Goal: Task Accomplishment & Management: Complete application form

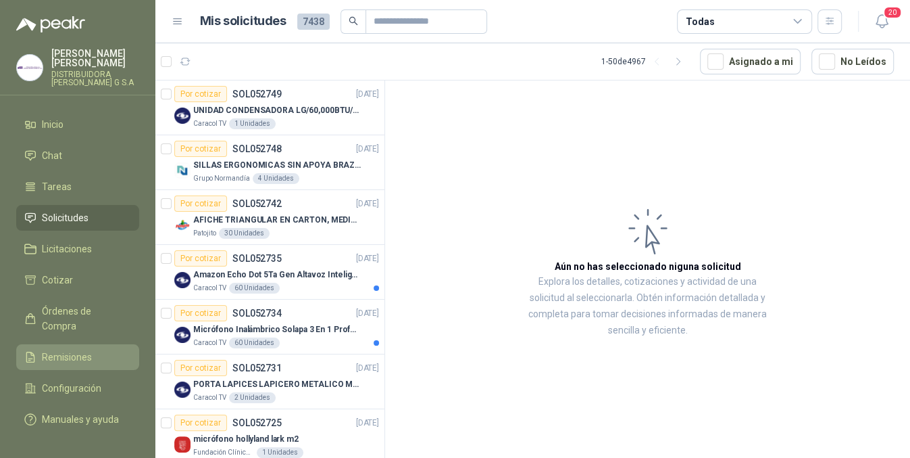
click at [43, 344] on link "Remisiones" at bounding box center [77, 357] width 123 height 26
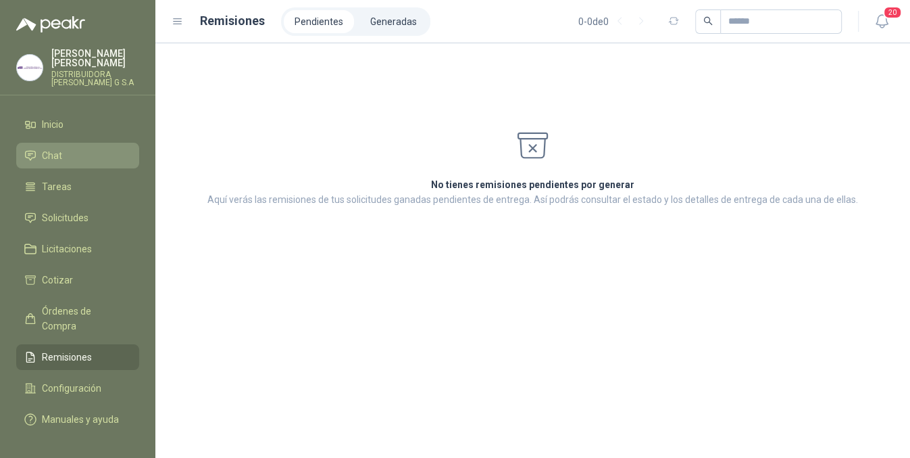
click at [84, 150] on li "Chat" at bounding box center [77, 155] width 107 height 15
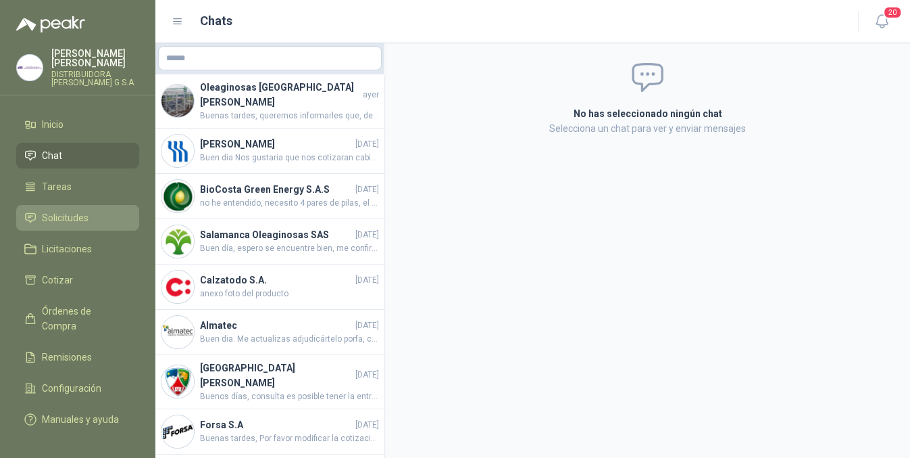
click at [95, 210] on li "Solicitudes" at bounding box center [77, 217] width 107 height 15
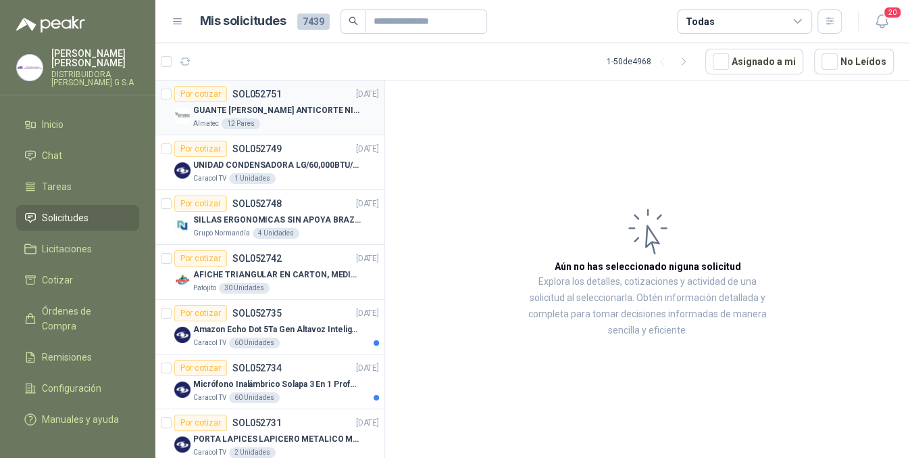
click at [294, 96] on div "Por cotizar SOL052751 [DATE]" at bounding box center [276, 94] width 205 height 16
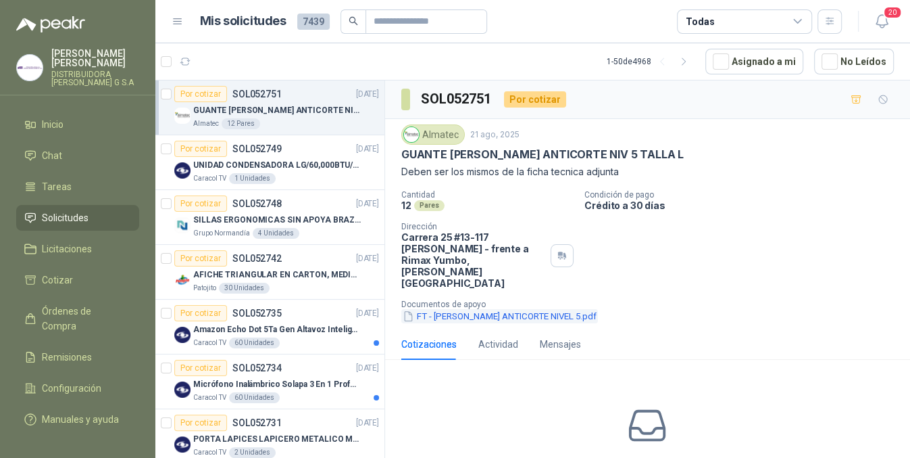
click at [492, 309] on button "FT - [PERSON_NAME] ANTICORTE NIVEL 5.pdf" at bounding box center [499, 316] width 197 height 14
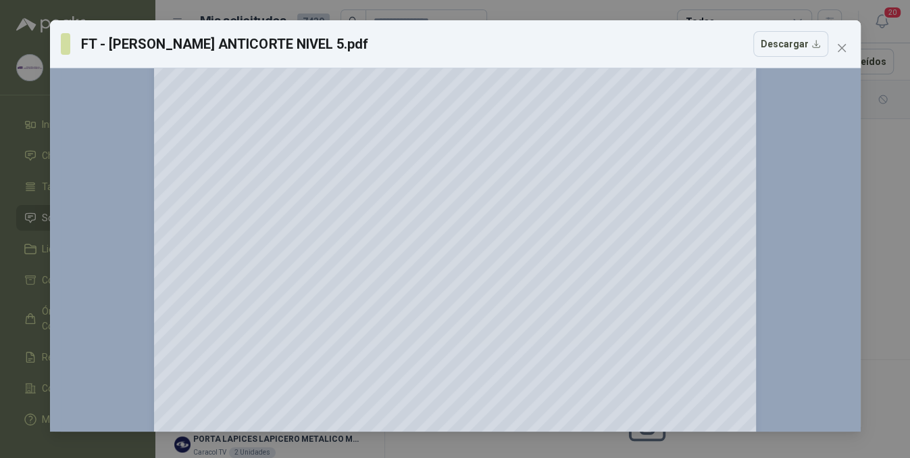
scroll to position [512, 0]
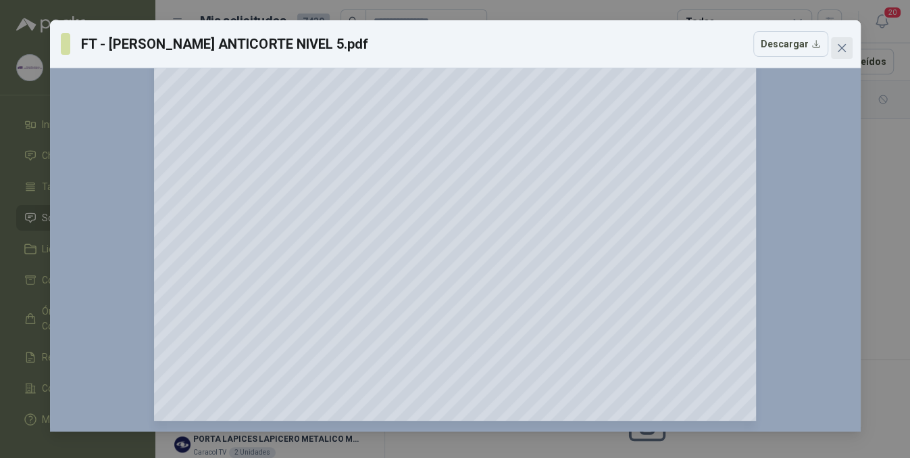
click at [850, 43] on span "Close" at bounding box center [842, 48] width 22 height 11
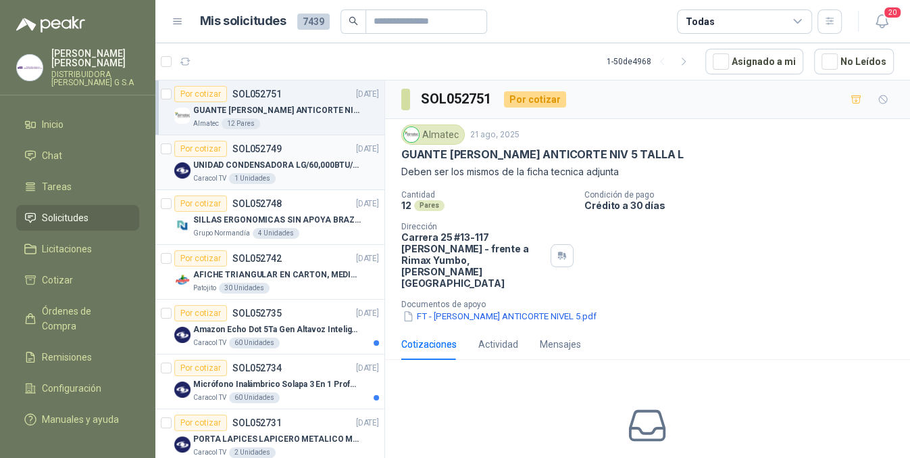
click at [342, 170] on p "UNIDAD CONDENSADORA LG/60,000BTU/220V/R410A: I" at bounding box center [277, 165] width 168 height 13
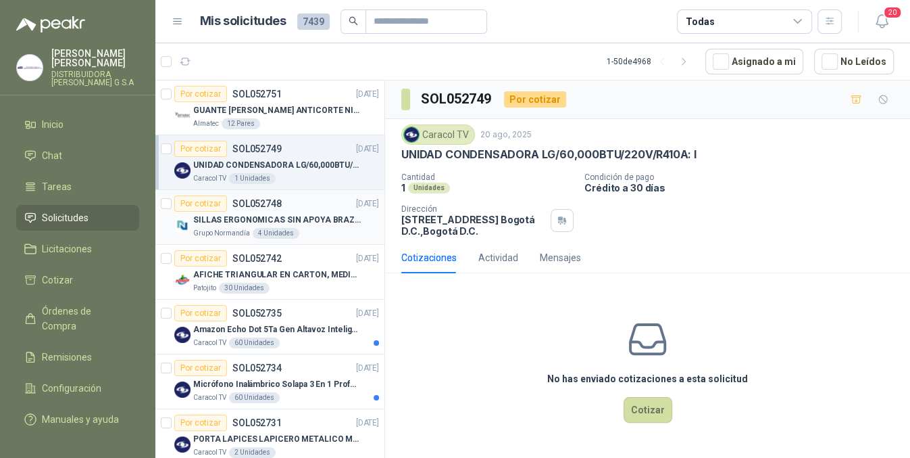
click at [312, 201] on div "Por cotizar SOL052748 [DATE]" at bounding box center [276, 203] width 205 height 16
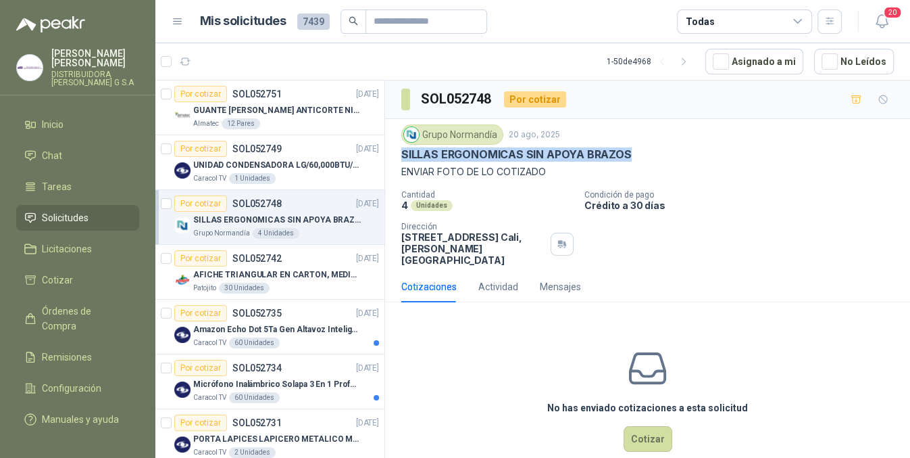
drag, startPoint x: 402, startPoint y: 157, endPoint x: 649, endPoint y: 149, distance: 246.8
click at [649, 149] on div "SILLAS ERGONOMICAS SIN APOYA BRAZOS" at bounding box center [647, 154] width 493 height 14
copy p "SILLAS ERGONOMICAS SIN APOYA BRAZOS"
click at [637, 432] on button "Cotizar" at bounding box center [648, 439] width 49 height 26
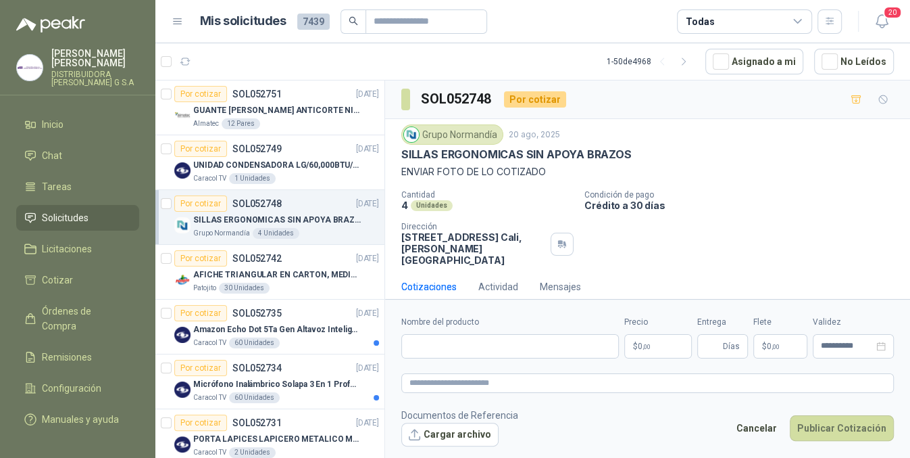
click at [565, 362] on form "**********" at bounding box center [647, 381] width 525 height 164
click at [565, 353] on input "Nombre del producto" at bounding box center [510, 346] width 218 height 24
paste input "**********"
type input "**********"
click at [675, 341] on body "[PERSON_NAME] DISTRIBUIDORA [PERSON_NAME] G S.A Inicio Chat Tareas Solicitudes …" at bounding box center [455, 229] width 910 height 458
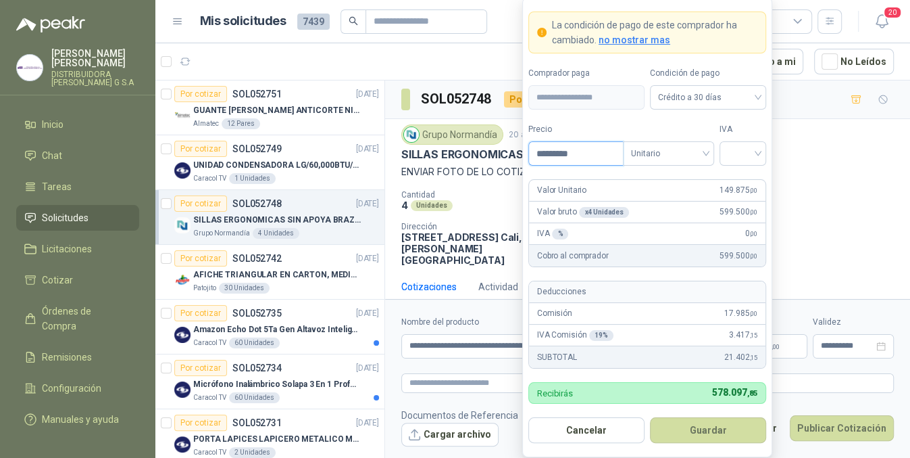
type input "*********"
click at [650, 417] on button "Guardar" at bounding box center [708, 430] width 116 height 26
click at [753, 164] on span at bounding box center [743, 153] width 30 height 23
click at [741, 174] on div "19%" at bounding box center [743, 181] width 25 height 15
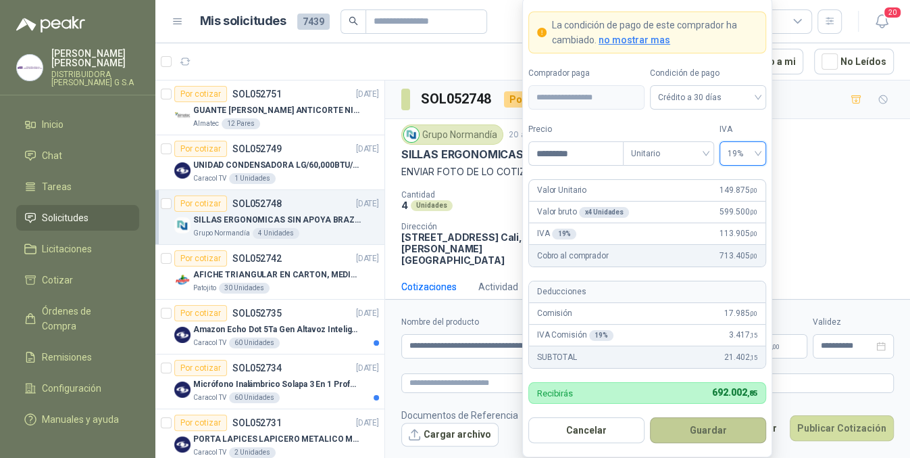
click at [669, 420] on button "Guardar" at bounding box center [708, 430] width 116 height 26
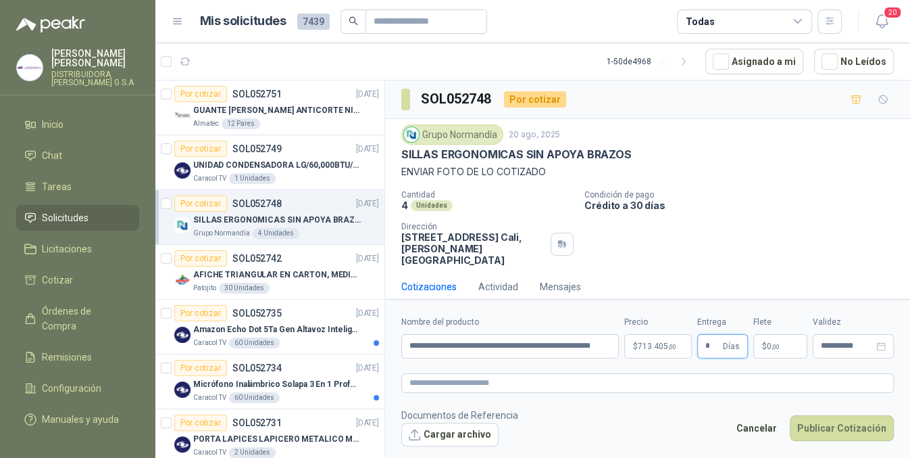
type input "*"
click at [419, 432] on button "Cargar archivo" at bounding box center [449, 434] width 97 height 24
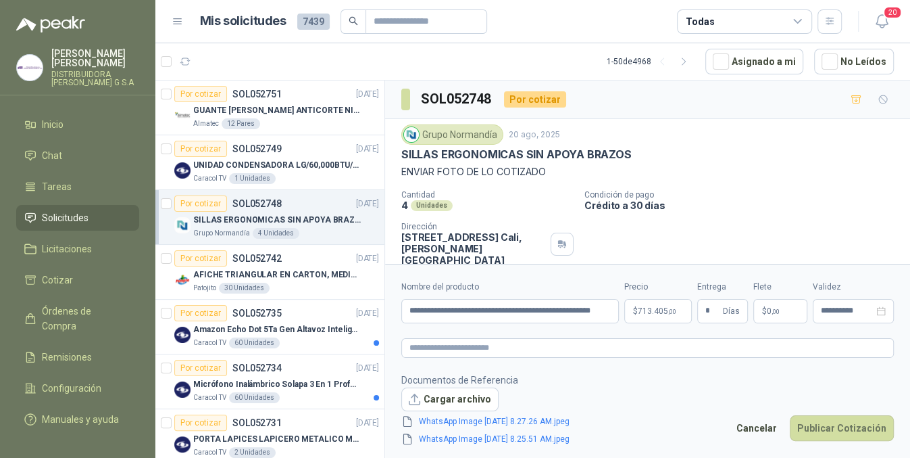
click at [792, 310] on p "$ 0 ,00" at bounding box center [781, 311] width 54 height 24
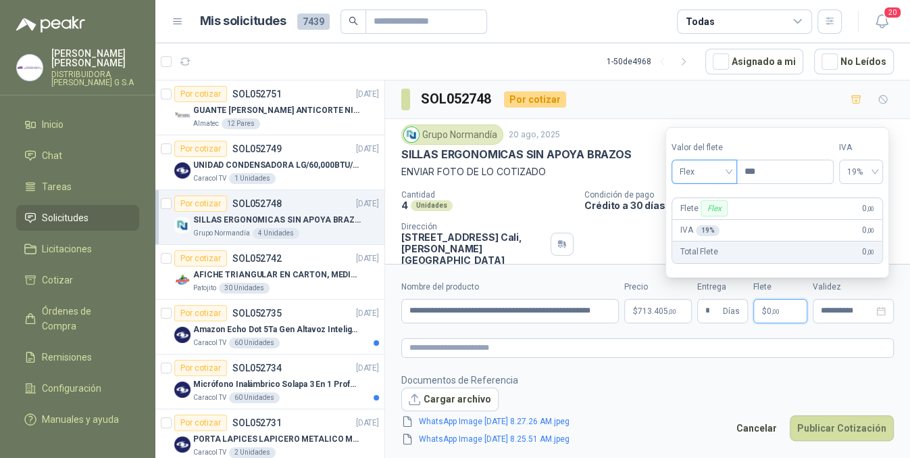
click at [703, 172] on span "Flex" at bounding box center [704, 172] width 49 height 20
click at [685, 214] on div "Incluido" at bounding box center [706, 221] width 47 height 15
click at [719, 431] on footer "Documentos de Referencia Cargar archivo WhatsApp Image [DATE] 8.27.26 AM.jpeg W…" at bounding box center [647, 409] width 493 height 74
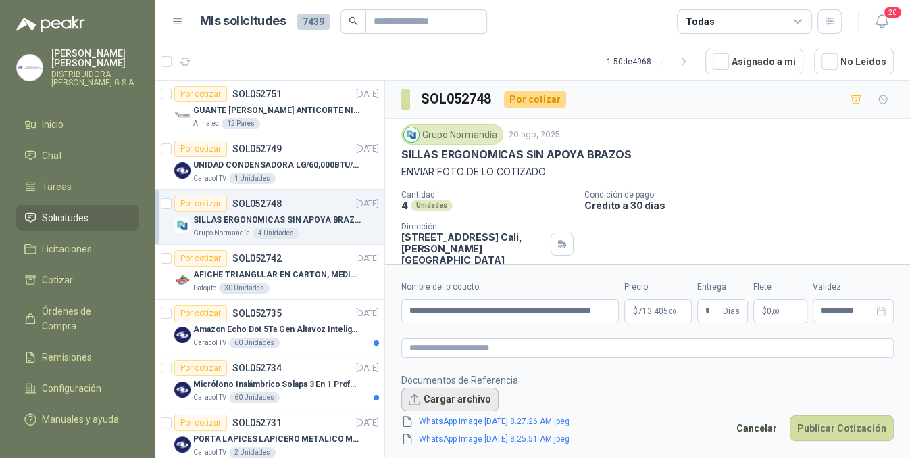
click at [464, 399] on button "Cargar archivo" at bounding box center [449, 399] width 97 height 24
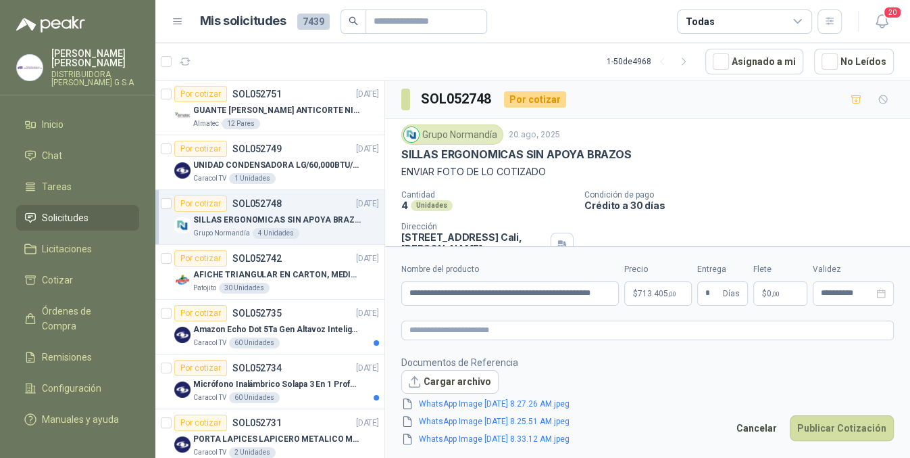
click at [841, 440] on div "Cancelar Publicar Cotización" at bounding box center [811, 430] width 165 height 31
click at [838, 416] on button "Publicar Cotización" at bounding box center [842, 428] width 104 height 26
